Goal: Communication & Community: Answer question/provide support

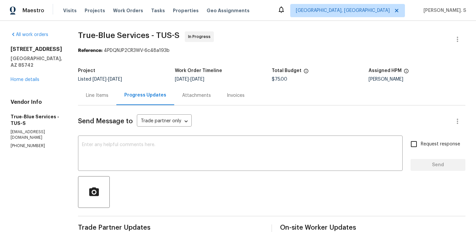
click at [106, 90] on div "Line Items" at bounding box center [97, 96] width 38 height 20
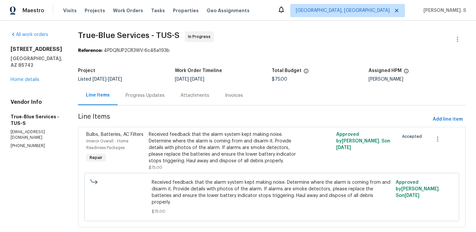
click at [151, 96] on div "Progress Updates" at bounding box center [145, 95] width 39 height 7
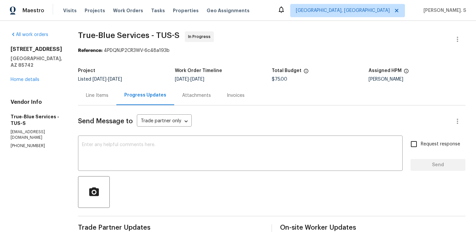
click at [105, 99] on div "Line Items" at bounding box center [97, 96] width 38 height 20
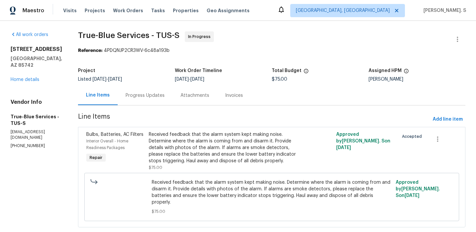
click at [190, 159] on div "Received feedback that the alarm system kept making noise. Determine where the …" at bounding box center [225, 147] width 152 height 33
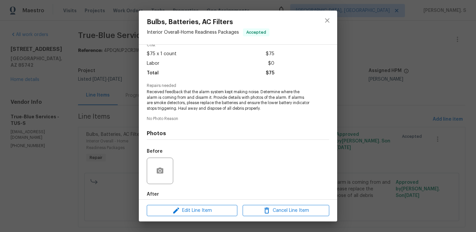
scroll to position [67, 0]
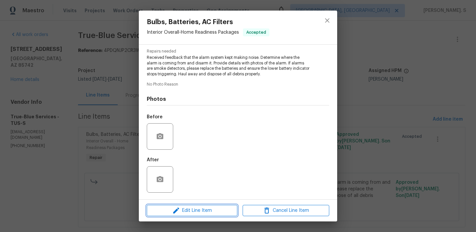
click at [191, 207] on span "Edit Line Item" at bounding box center [192, 211] width 87 height 8
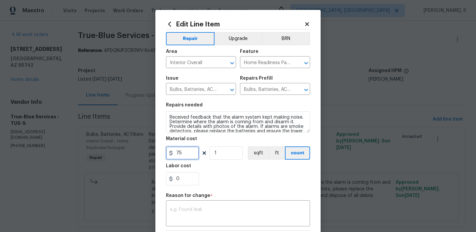
click at [183, 147] on input "75" at bounding box center [182, 152] width 33 height 13
type input "150"
click at [244, 211] on textarea at bounding box center [238, 214] width 136 height 14
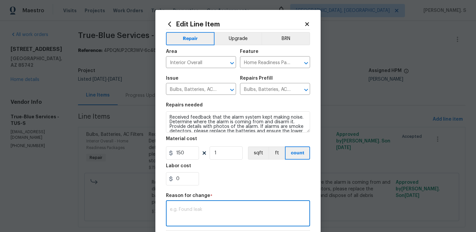
paste textarea "(GJ) Updated per vendor’s final cost."
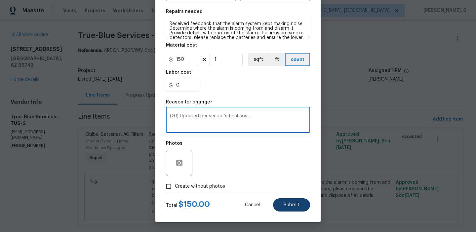
type textarea "(GJ) Updated per vendor’s final cost."
click at [286, 205] on span "Submit" at bounding box center [292, 205] width 16 height 5
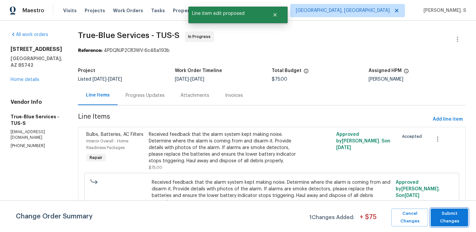
click at [438, 211] on span "Submit Changes" at bounding box center [449, 217] width 31 height 15
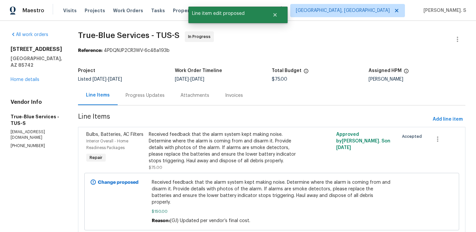
click at [163, 95] on div "Progress Updates" at bounding box center [145, 95] width 39 height 7
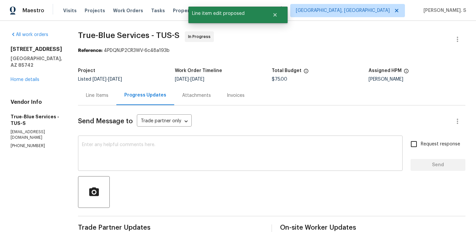
click at [162, 152] on textarea at bounding box center [240, 153] width 317 height 23
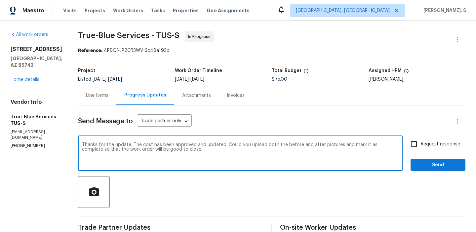
scroll to position [70, 0]
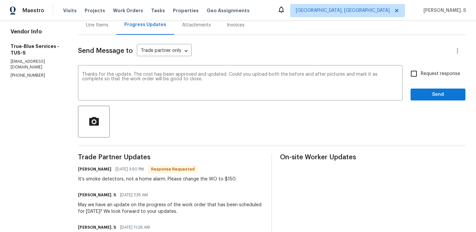
copy div "It’s smoke detectors, not a home alarm. Please change the WO to $150."
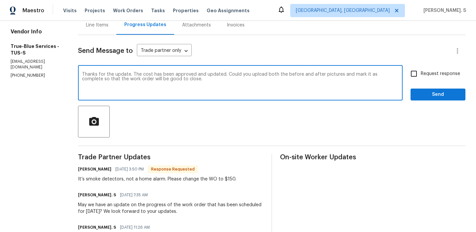
drag, startPoint x: 140, startPoint y: 74, endPoint x: 211, endPoint y: 80, distance: 70.7
click at [211, 80] on textarea "Thanks for the update. The cost has been approved and updated. Could you upload…" at bounding box center [240, 83] width 317 height 23
click at [0, 0] on div "c l o s e ? ." at bounding box center [0, 0] width 0 height 0
drag, startPoint x: 141, startPoint y: 75, endPoint x: 226, endPoint y: 80, distance: 85.1
click at [226, 79] on textarea "Thanks for the update. The cost has been approved and updated. Could you upload…" at bounding box center [240, 83] width 317 height 23
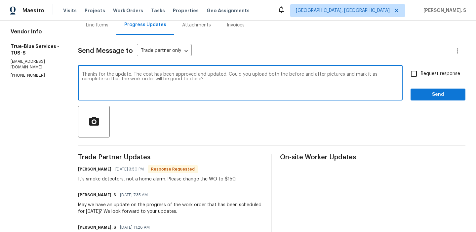
type textarea "Thanks for the update. The cost has been approved and updated. Could you upload…"
click at [422, 76] on span "Request response" at bounding box center [440, 73] width 39 height 7
click at [421, 76] on input "Request response" at bounding box center [414, 74] width 14 height 14
checkbox input "true"
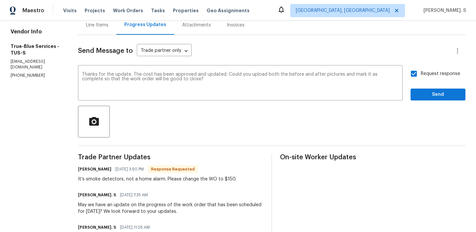
click at [422, 88] on div "Request response Send" at bounding box center [438, 84] width 55 height 34
click at [424, 92] on span "Send" at bounding box center [438, 95] width 44 height 8
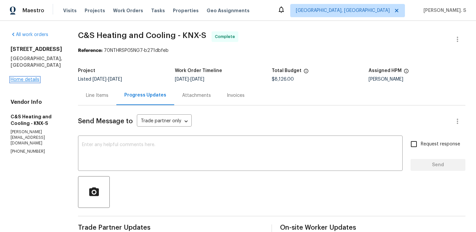
click at [20, 77] on link "Home details" at bounding box center [25, 79] width 29 height 5
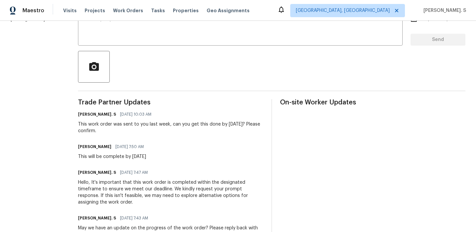
scroll to position [126, 0]
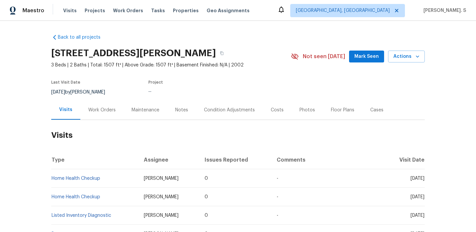
click at [103, 117] on div "Work Orders" at bounding box center [101, 110] width 43 height 20
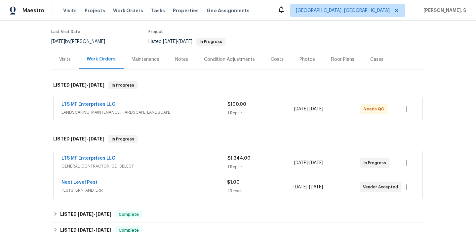
scroll to position [53, 0]
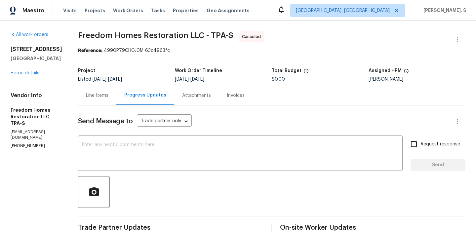
click at [13, 76] on div "[STREET_ADDRESS] Home details" at bounding box center [37, 61] width 52 height 30
click at [14, 75] on link "Home details" at bounding box center [25, 73] width 29 height 5
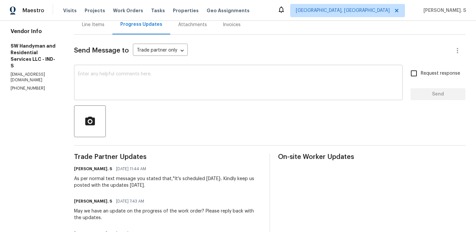
scroll to position [81, 0]
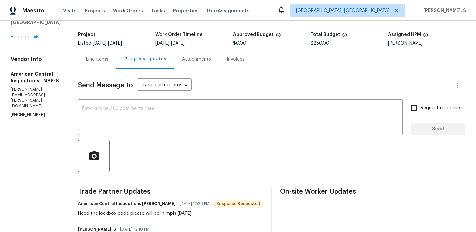
scroll to position [29, 0]
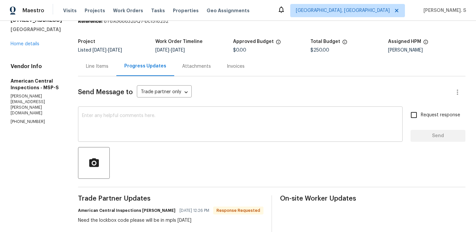
click at [226, 109] on div "x ​" at bounding box center [240, 125] width 325 height 34
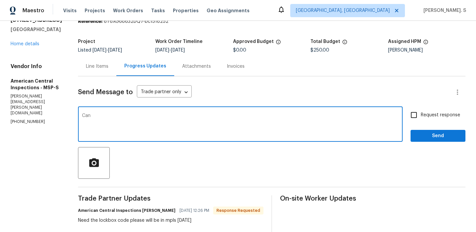
click at [36, 119] on p "[PHONE_NUMBER]" at bounding box center [37, 122] width 52 height 6
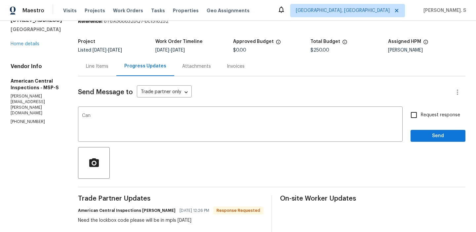
click at [36, 119] on p "[PHONE_NUMBER]" at bounding box center [37, 122] width 52 height 6
copy p "[PHONE_NUMBER]"
click at [101, 129] on textarea "Can" at bounding box center [240, 124] width 317 height 23
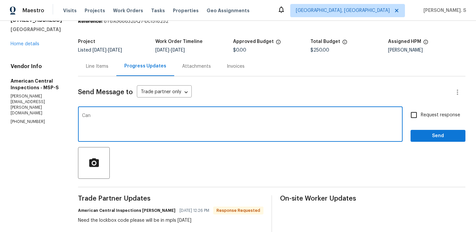
click at [101, 129] on textarea "Can" at bounding box center [240, 124] width 317 height 23
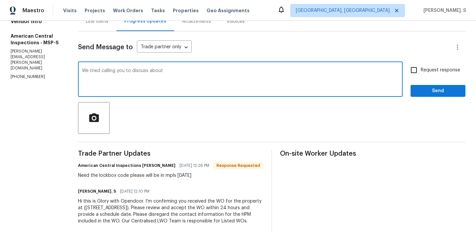
scroll to position [77, 0]
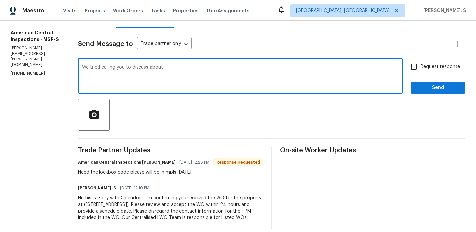
click at [160, 67] on textarea "We tried calling you to discuss about" at bounding box center [240, 76] width 317 height 23
paste textarea "hey will visit the property [DATE]."
click at [280, 68] on textarea "As discussed over the phone, we discussed about the lockbox code and you inform…" at bounding box center [240, 76] width 317 height 23
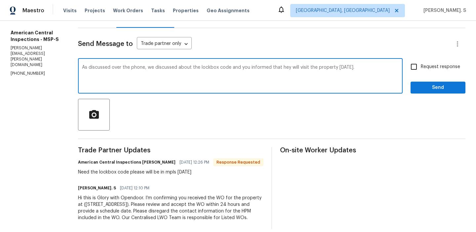
click at [280, 68] on textarea "As discussed over the phone, we discussed about the lockbox code and you inform…" at bounding box center [240, 76] width 317 height 23
click at [367, 67] on textarea "As discussed over the phone, we discussed about the lockbox code and you inform…" at bounding box center [240, 76] width 317 height 23
click at [0, 0] on div "Add Punctuation" at bounding box center [0, 0] width 0 height 0
click at [0, 0] on div "about" at bounding box center [0, 0] width 0 height 0
click at [0, 0] on div "Change the pronoun" at bounding box center [0, 0] width 0 height 0
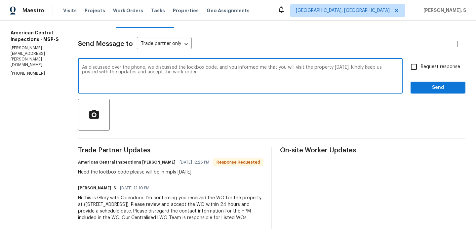
click at [225, 70] on textarea "As discussed over the phone, we discussed the lockbox code, and you informed me…" at bounding box center [240, 76] width 317 height 23
type textarea "As discussed over the phone, we discussed the lockbox code, and you informed me…"
click at [425, 74] on div "Request response Send" at bounding box center [438, 77] width 55 height 34
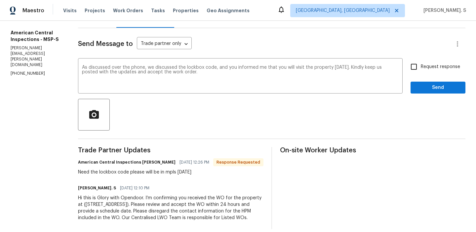
click at [425, 63] on span "Request response" at bounding box center [440, 66] width 39 height 7
click at [421, 63] on input "Request response" at bounding box center [414, 67] width 14 height 14
checkbox input "true"
click at [425, 87] on span "Send" at bounding box center [438, 88] width 44 height 8
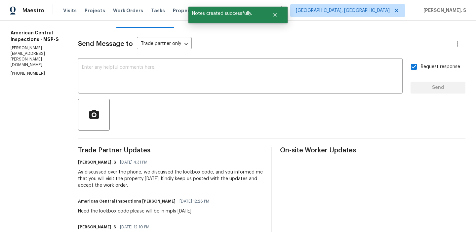
scroll to position [117, 0]
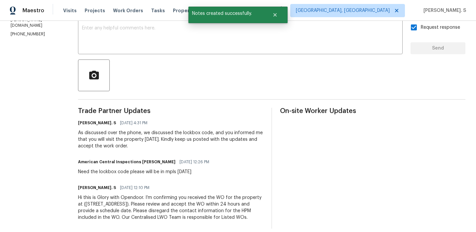
click at [139, 175] on div "Need the lockbox code please will be in mpls [DATE]" at bounding box center [145, 172] width 135 height 7
copy div "Need the lockbox code please will be in mpls [DATE]"
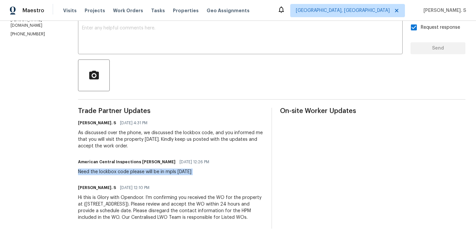
click at [137, 140] on div "As discussed over the phone, we discussed the lockbox code, and you informed me…" at bounding box center [170, 140] width 185 height 20
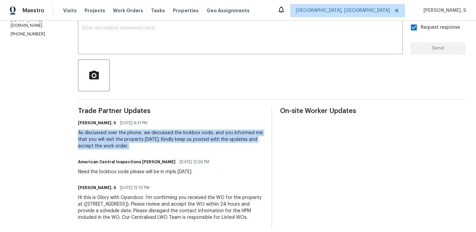
copy div "As discussed over the phone, we discussed the lockbox code, and you informed me…"
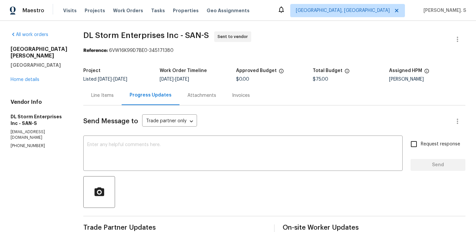
scroll to position [113, 0]
